Goal: Information Seeking & Learning: Learn about a topic

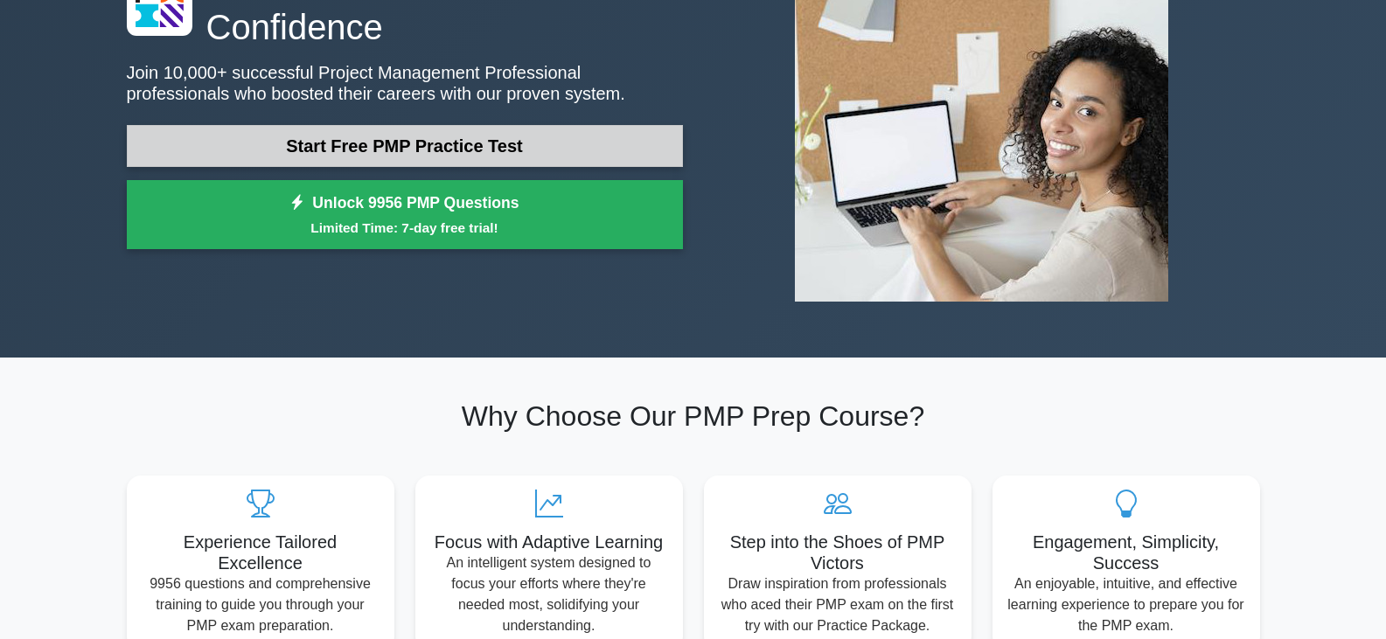
scroll to position [87, 0]
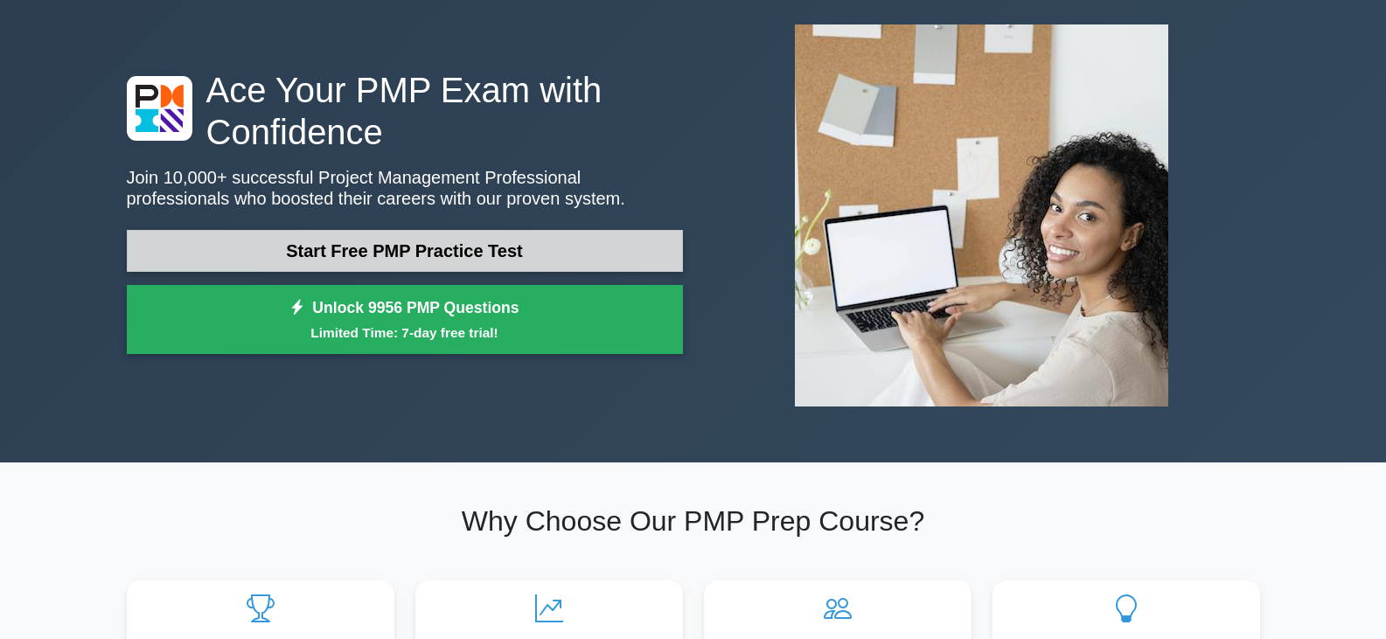
click at [437, 240] on link "Start Free PMP Practice Test" at bounding box center [405, 251] width 556 height 42
